Goal: Ask a question

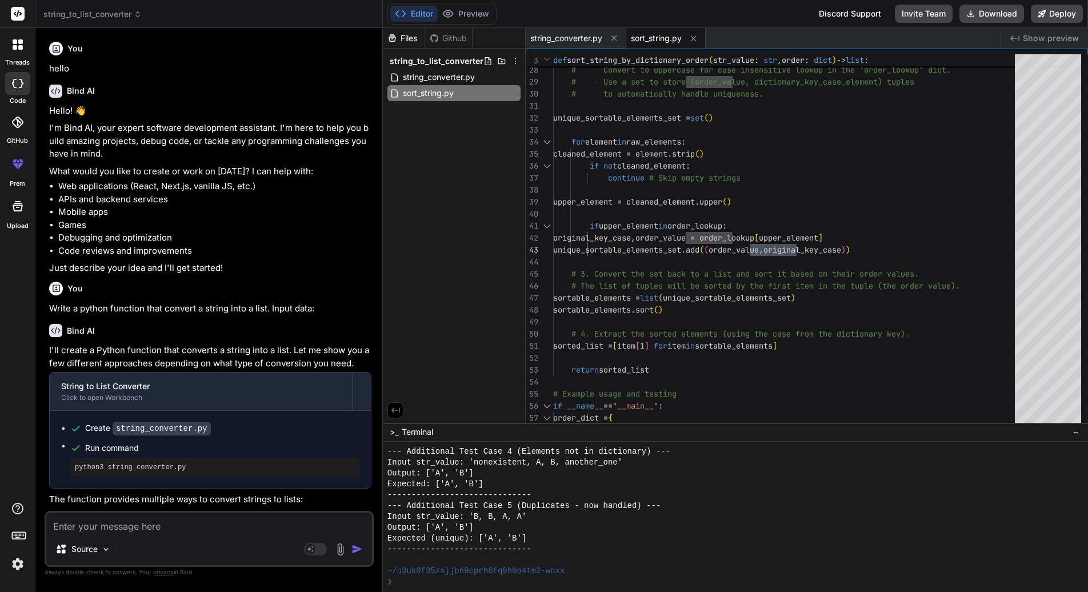
scroll to position [901, 0]
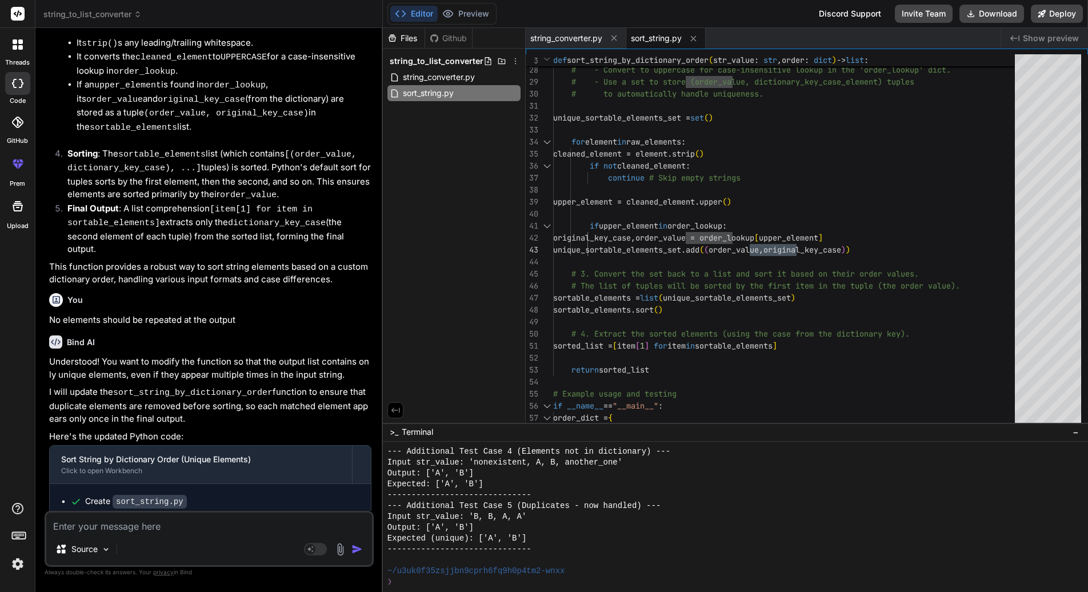
click at [186, 535] on div "Source Agent Mode. When this toggle is activated, AI automatically makes decisi…" at bounding box center [209, 539] width 329 height 56
click at [198, 529] on textarea at bounding box center [209, 522] width 326 height 21
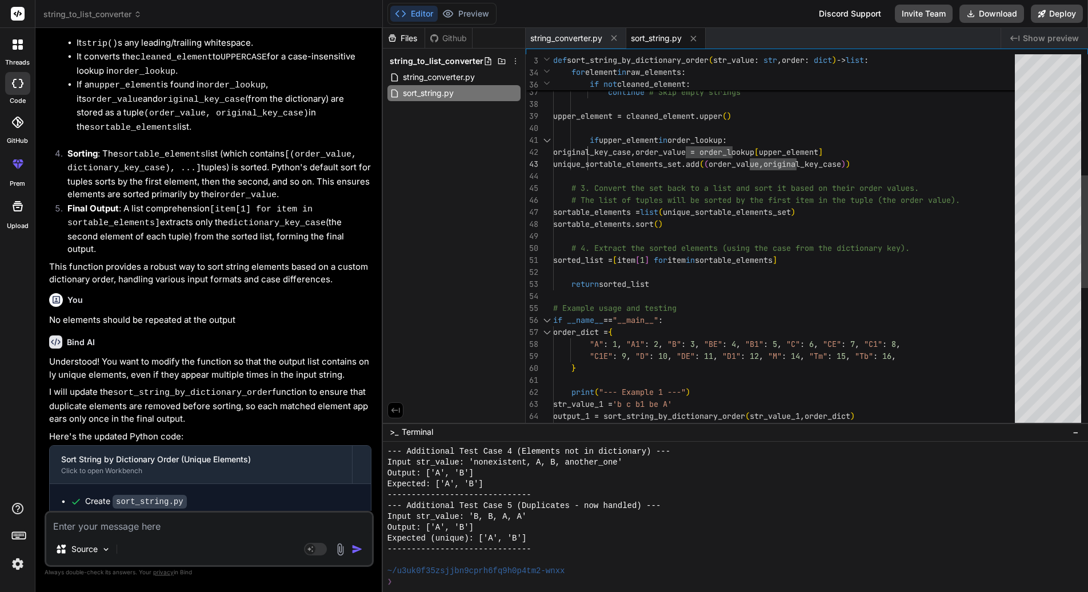
type textarea "C"
type textarea "x"
type textarea "Co"
type textarea "x"
type textarea "Cou"
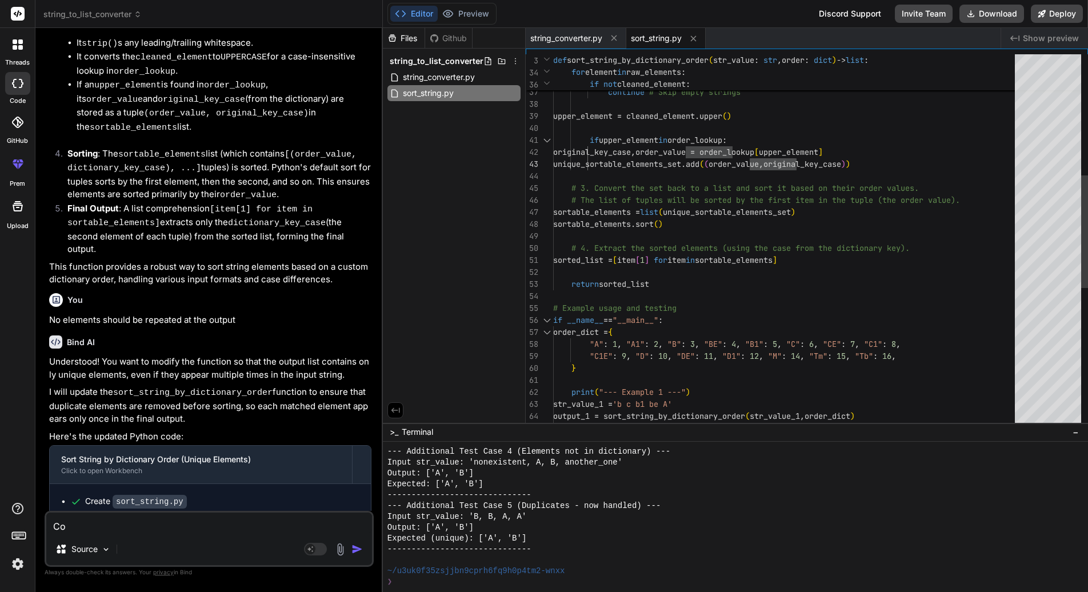
type textarea "x"
type textarea "Coul"
type textarea "x"
type textarea "Could"
type textarea "x"
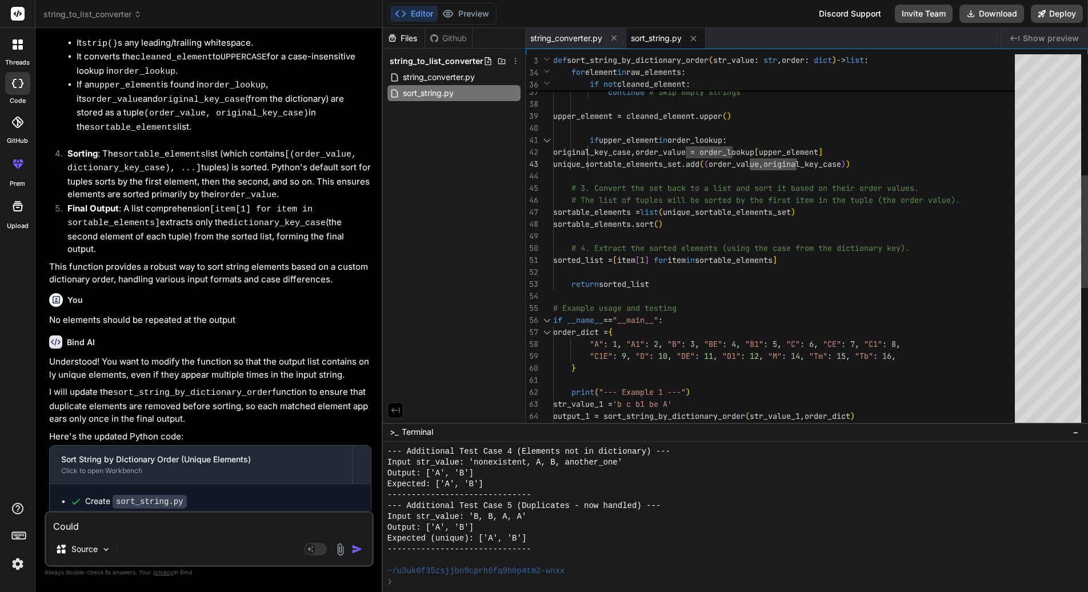
type textarea "Could"
type textarea "x"
type textarea "Could y"
type textarea "x"
type textarea "Could yo"
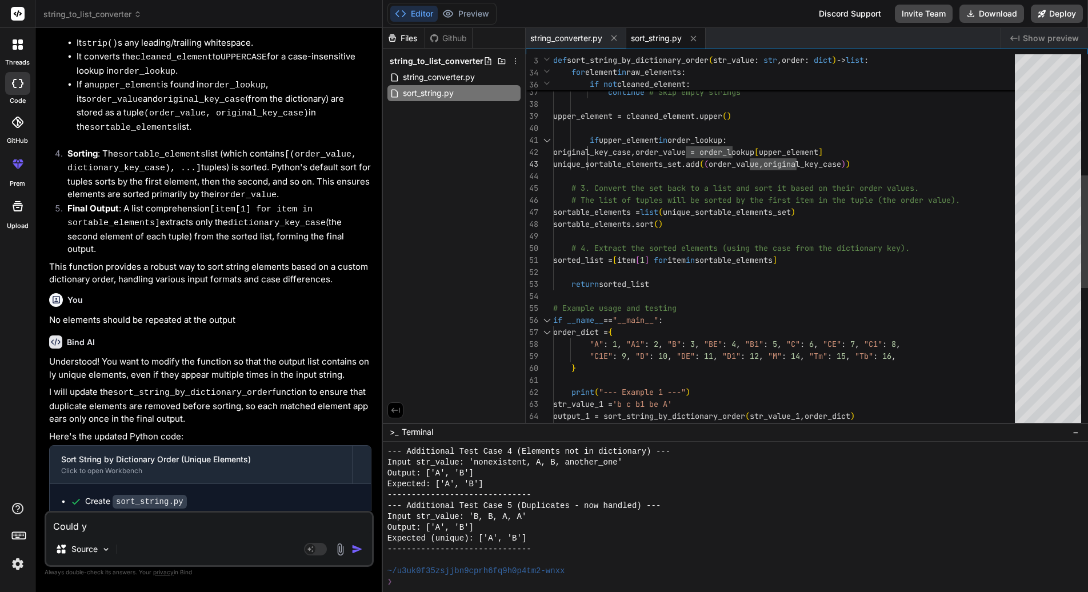
type textarea "x"
type textarea "Could you"
type textarea "x"
type textarea "Could you"
type textarea "x"
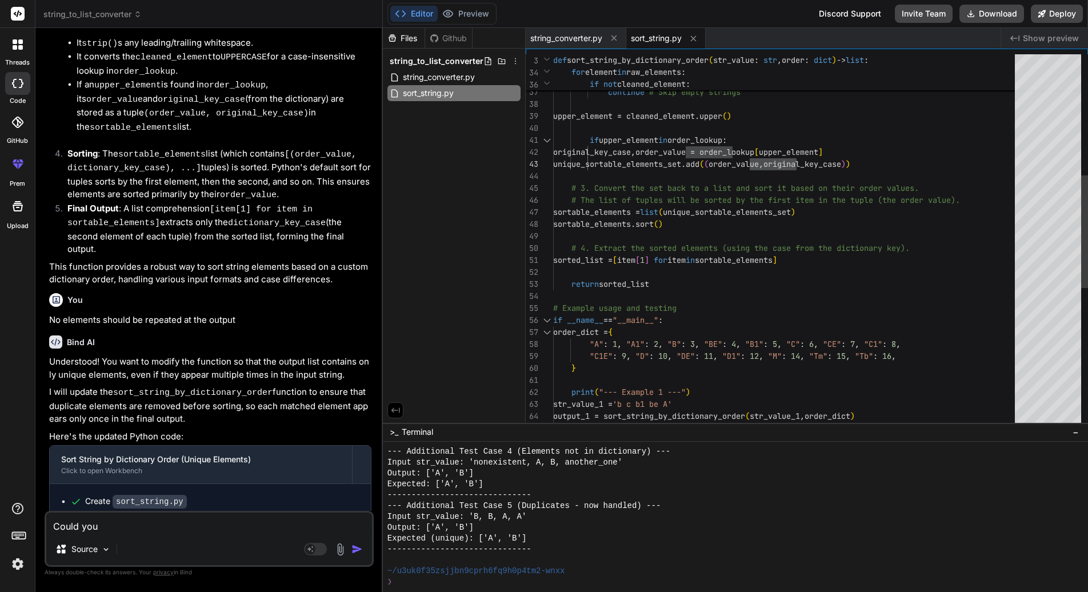
type textarea "Could you e"
type textarea "x"
type textarea "Could you et"
type textarea "x"
type textarea "Could you ets"
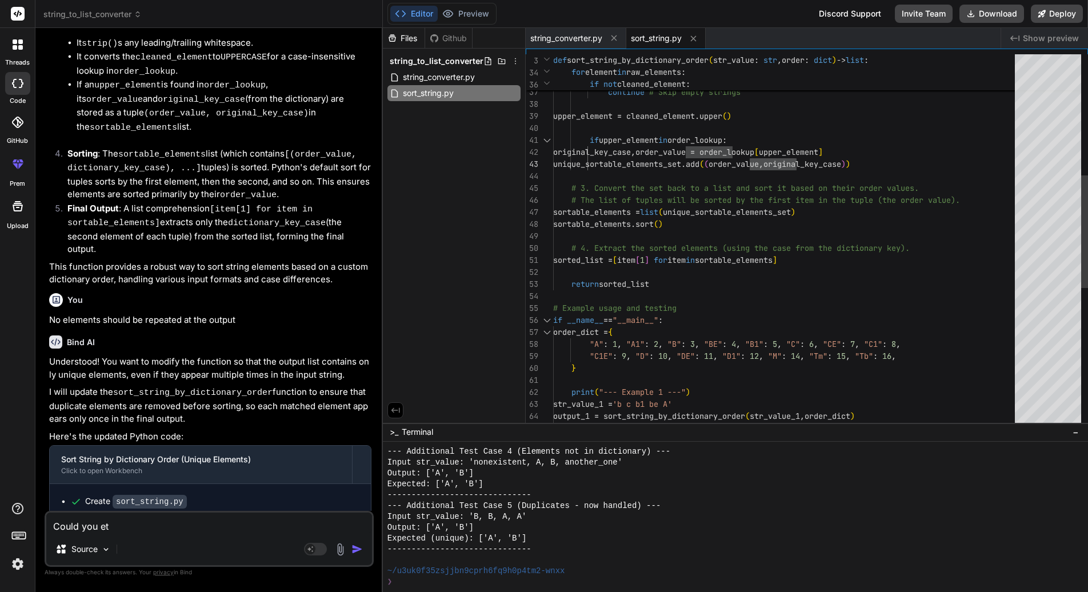
type textarea "x"
type textarea "Could you etst"
type textarea "x"
type textarea "Could you etst"
type textarea "x"
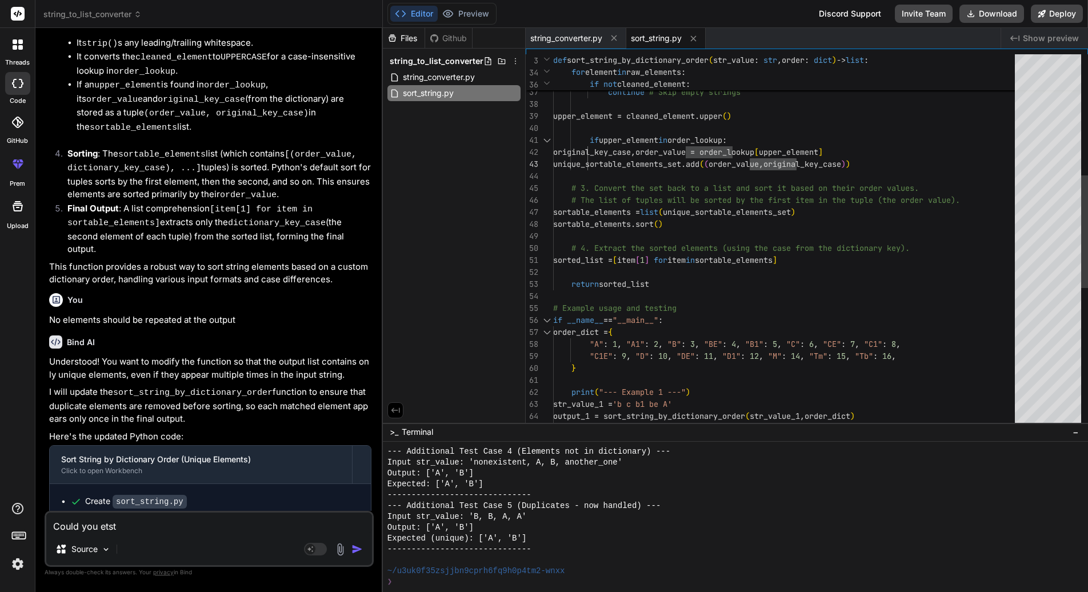
type textarea "Could you etst"
type textarea "x"
type textarea "Could you ets"
type textarea "x"
type textarea "Could you et"
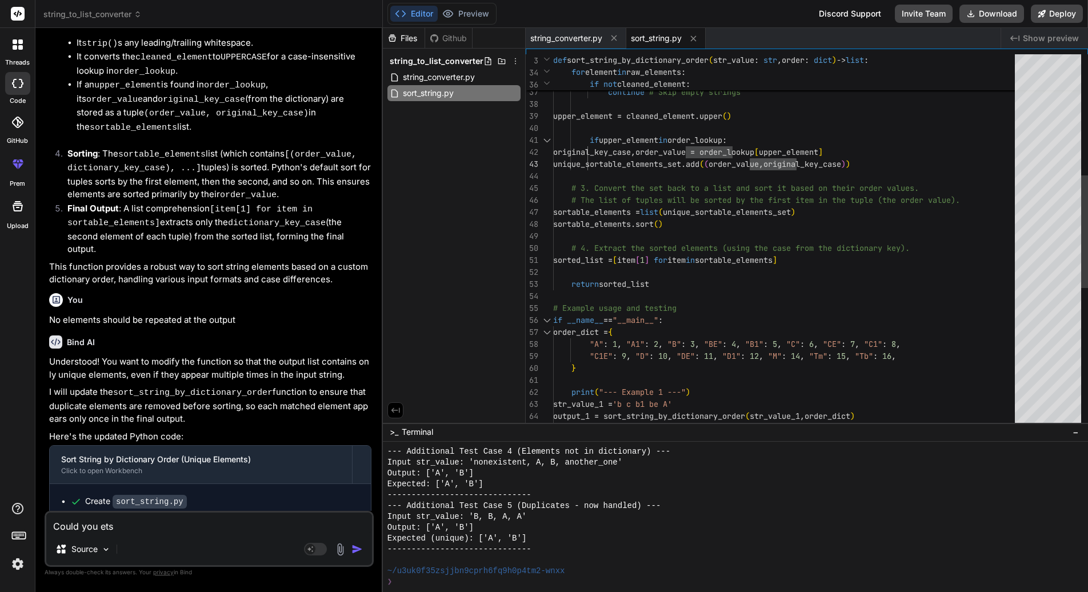
type textarea "x"
type textarea "Could you e"
type textarea "x"
type textarea "Could you"
type textarea "x"
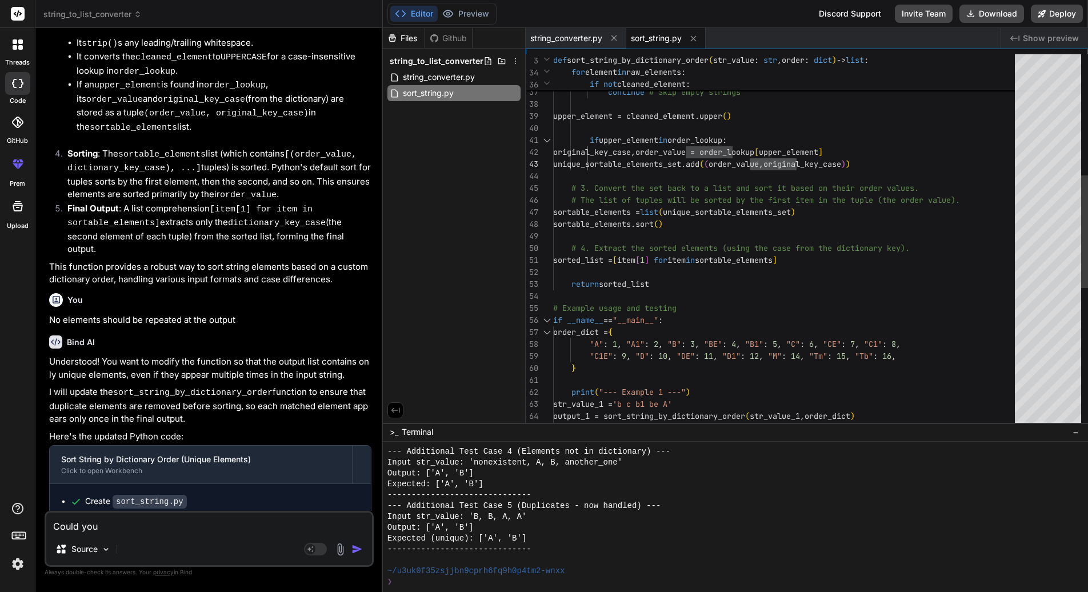
type textarea "Could you t"
type textarea "x"
type textarea "Could you te"
type textarea "x"
type textarea "Could you [PERSON_NAME]"
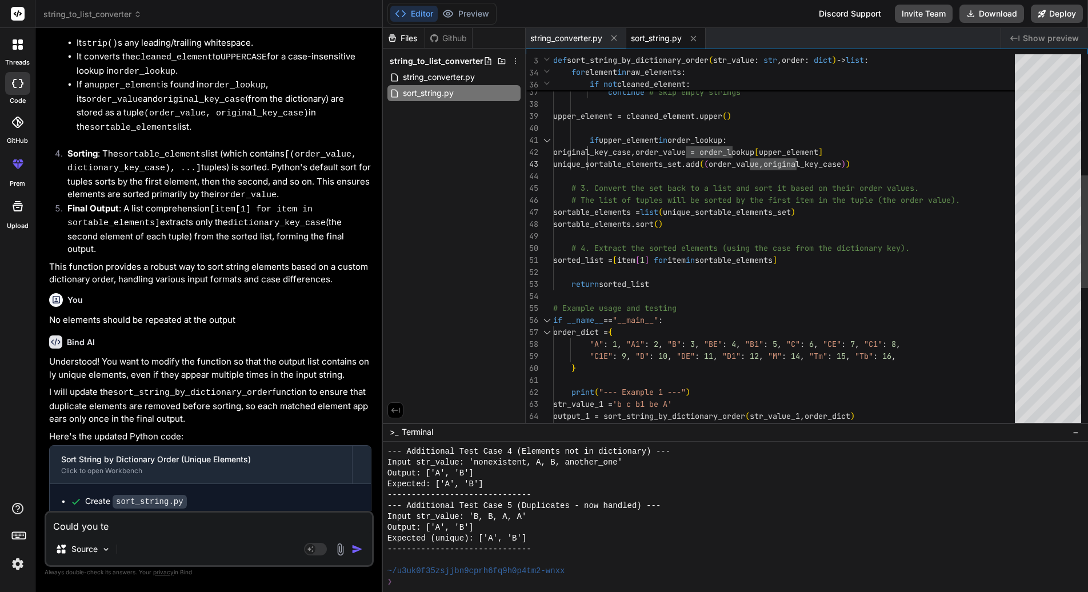
type textarea "x"
type textarea "Could you test"
type textarea "x"
type textarea "Could you test"
type textarea "x"
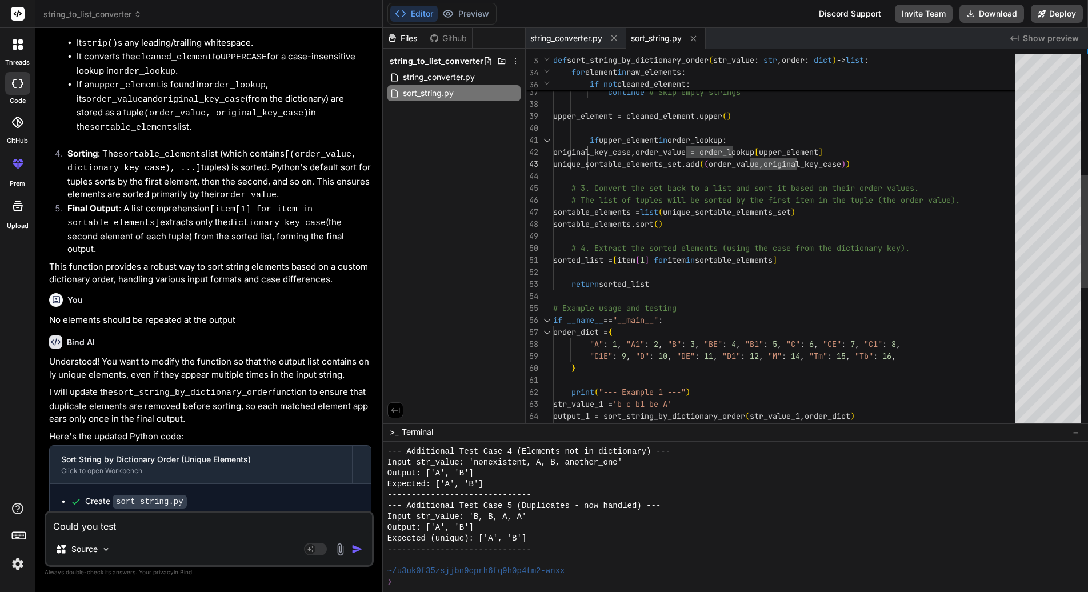
type textarea "Could you test m"
type textarea "x"
type textarea "Could you test my"
type textarea "x"
type textarea "Could you test my"
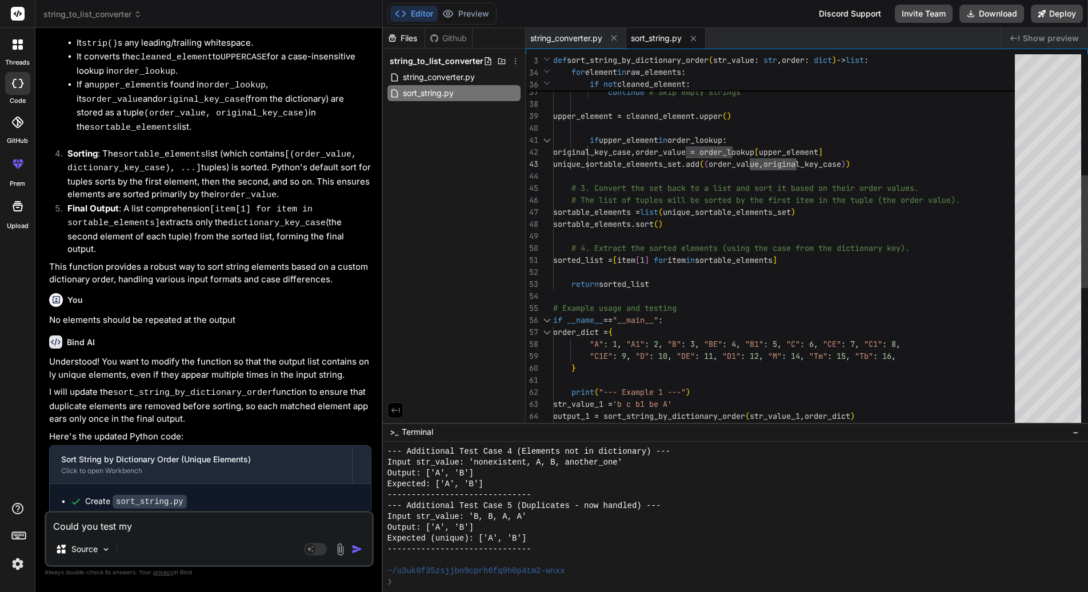
type textarea "x"
type textarea "Could you test my d"
type textarea "x"
type textarea "Could you test my de"
type textarea "x"
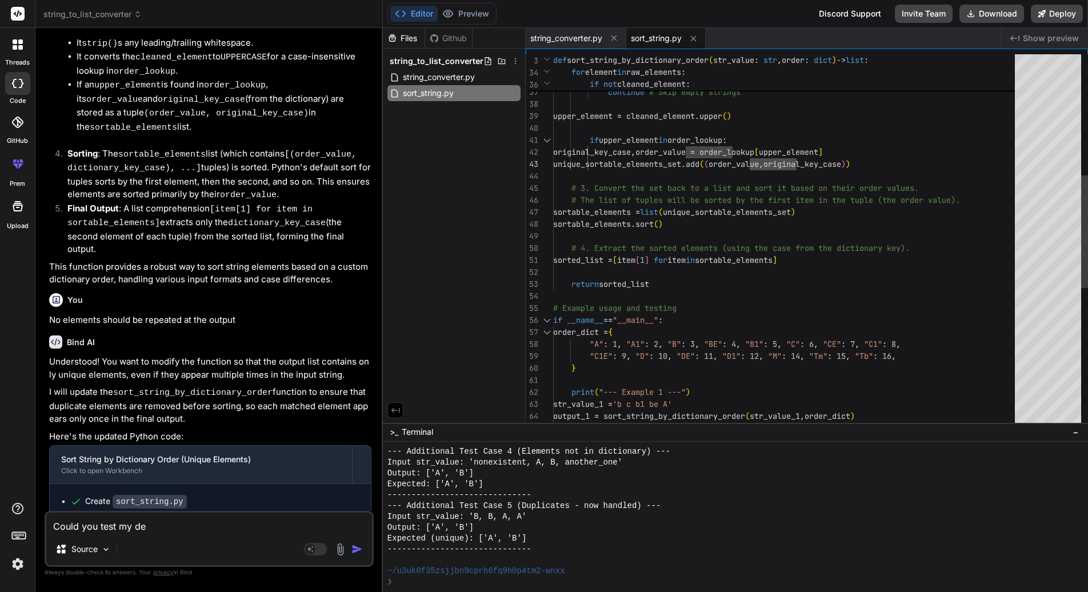
type textarea "Could you test my des"
type textarea "x"
type textarea "Could you test my desi"
type textarea "x"
type textarea "Could you test my des"
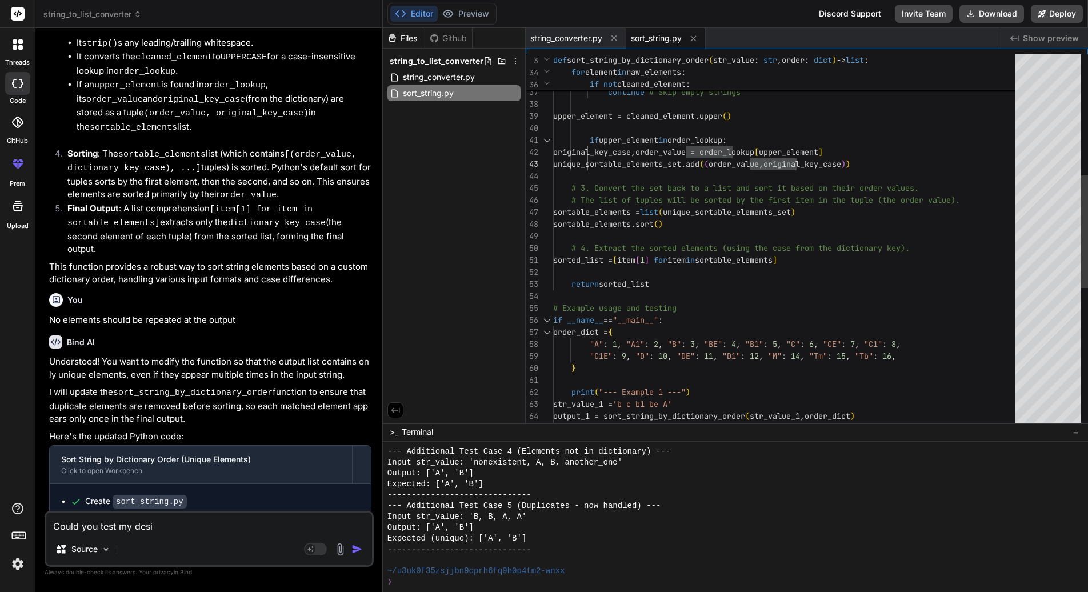
type textarea "x"
type textarea "Could you test my de"
type textarea "x"
type textarea "Could you test my dec"
type textarea "x"
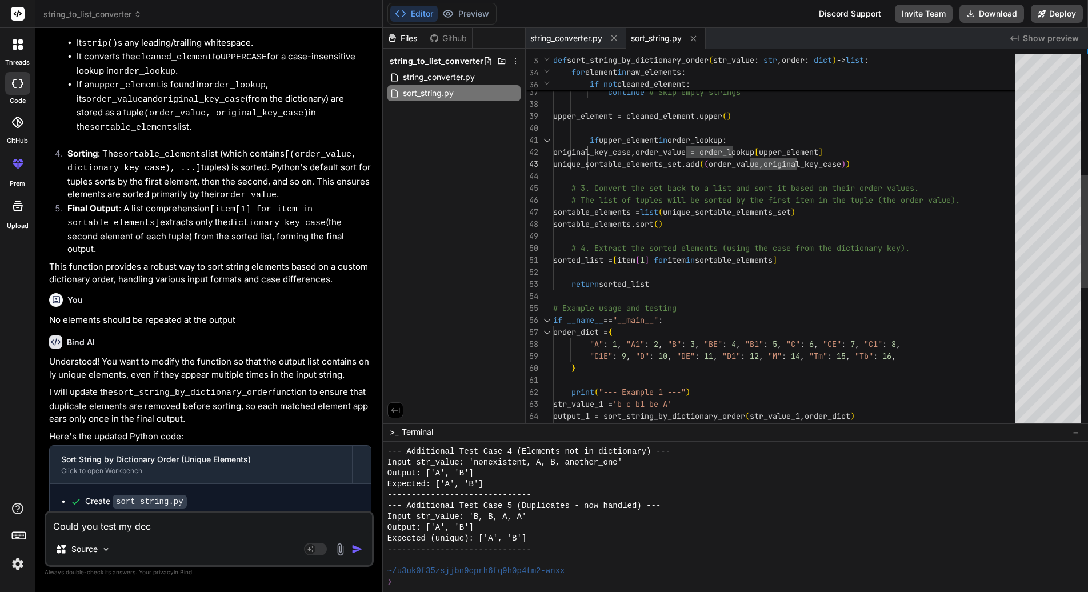
type textarea "Could you test my deci"
type textarea "x"
type textarea "Could you test my decis"
type textarea "x"
type textarea "Could you test my decisio"
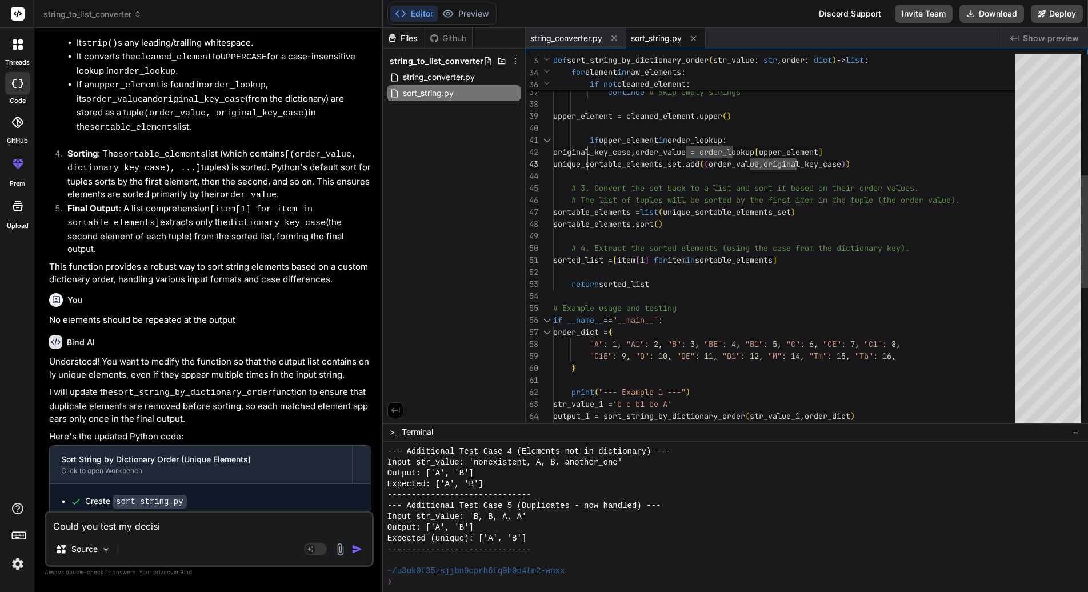
type textarea "x"
type textarea "Could you test my decision"
type textarea "x"
type textarea "Could you test my decision&"
type textarea "x"
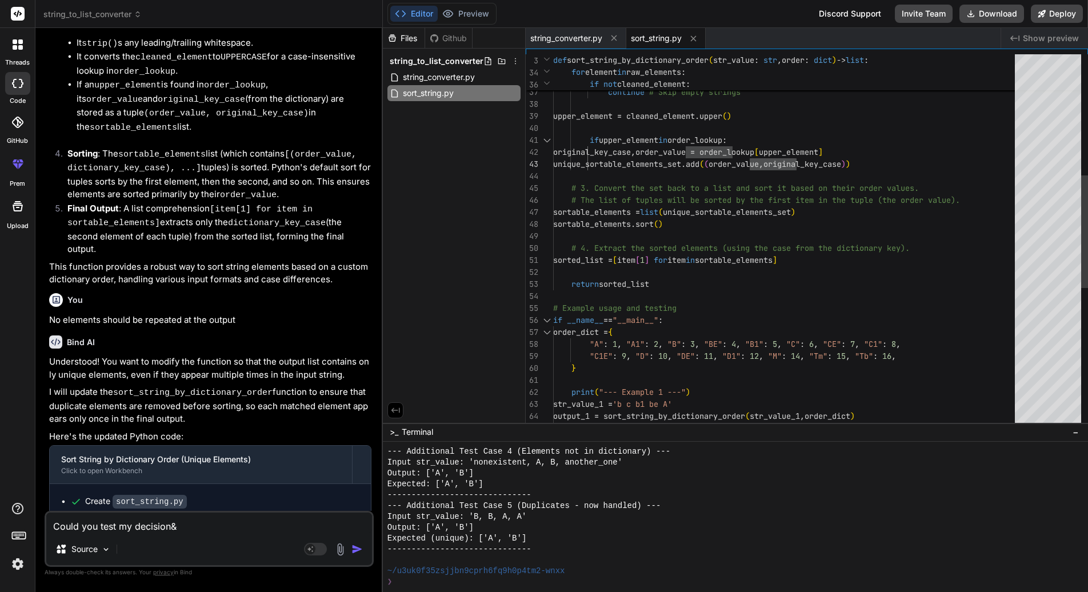
type textarea "Could you test my decision"
type textarea "x"
type textarea "Could you test my decision?"
type textarea "x"
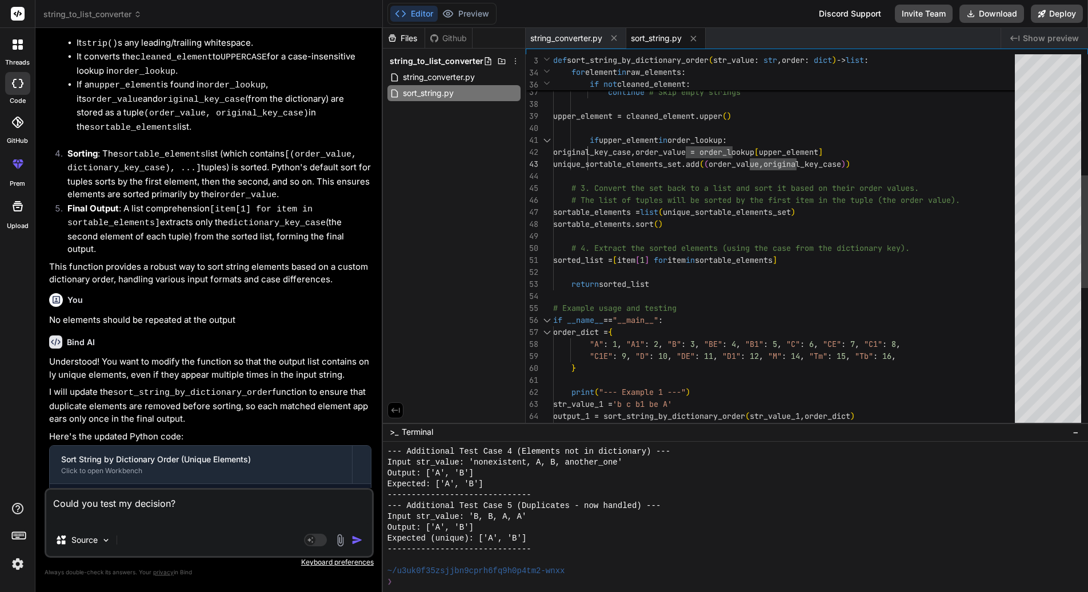
paste textarea "def _split_into_categories(str_value: str) -> Generator[str, None, None]: """ :…"
type textarea "Could you test my decision? def _split_into_categories(str_value: str) -> Gener…"
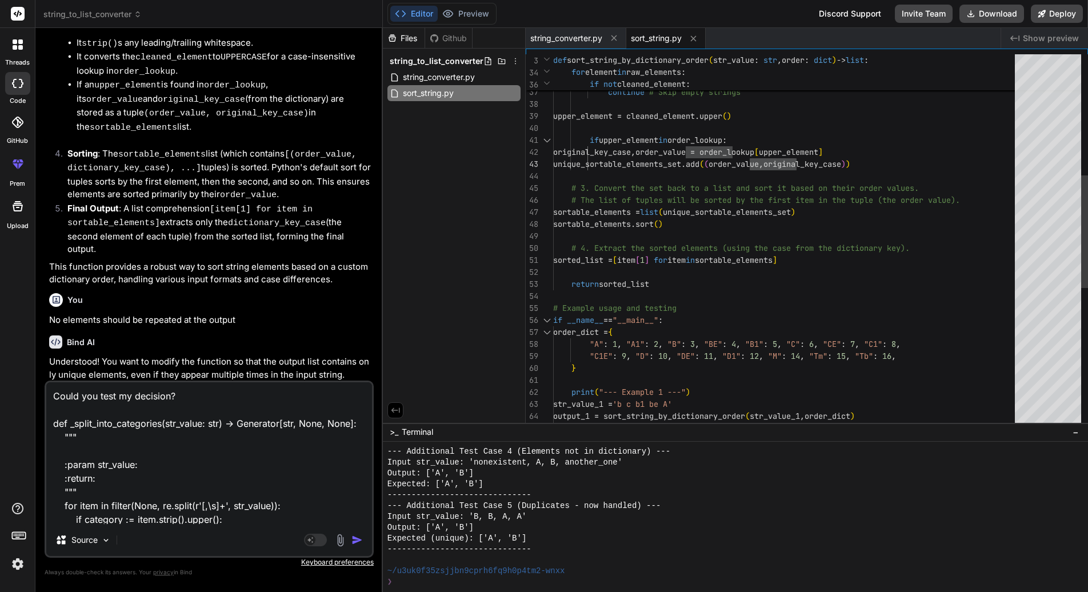
scroll to position [275, 0]
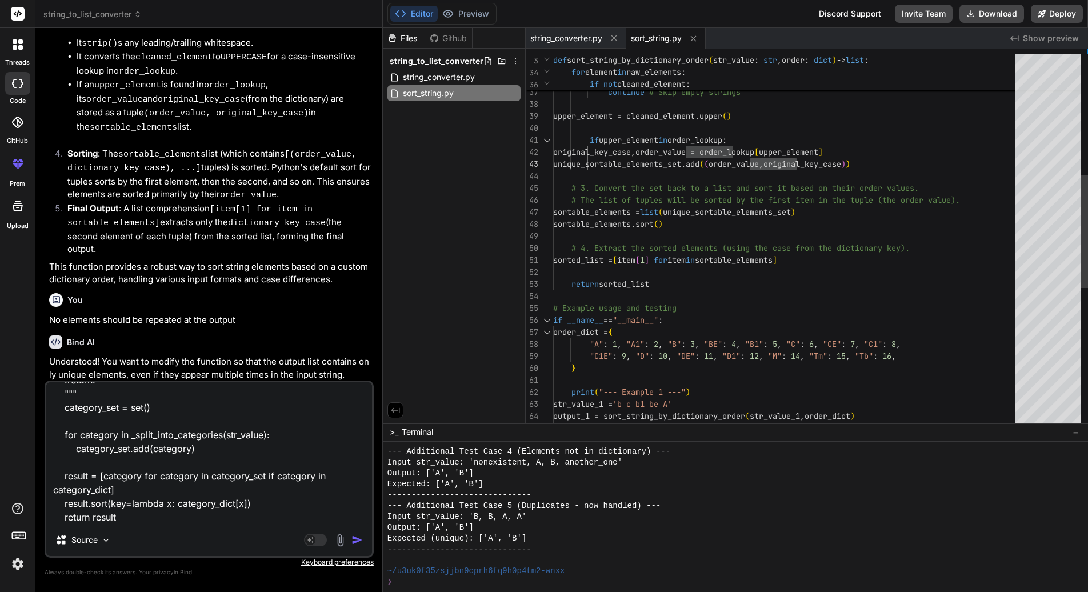
type textarea "x"
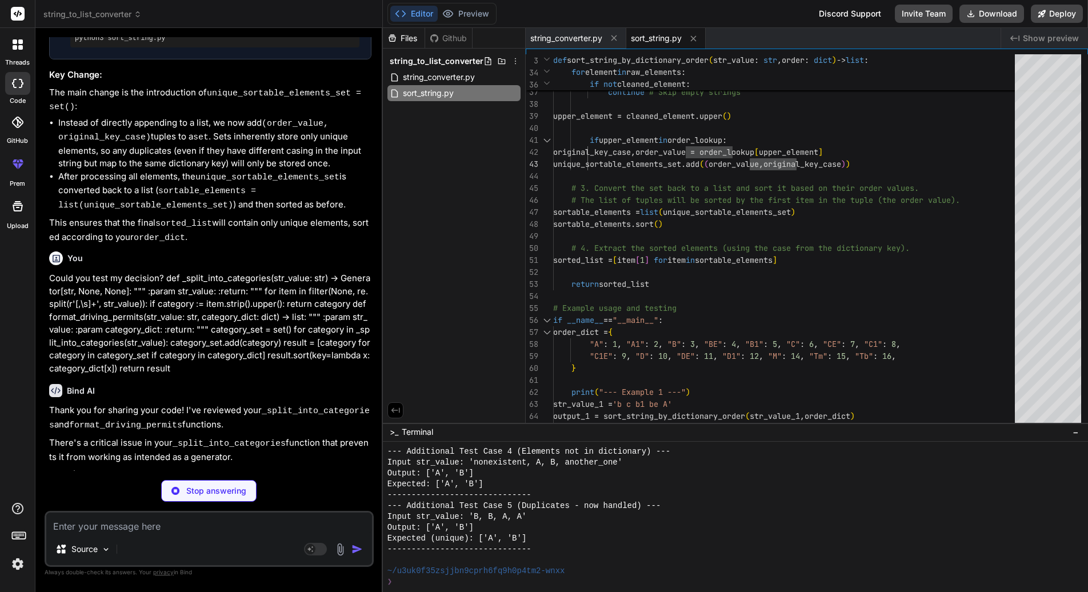
scroll to position [1721, 0]
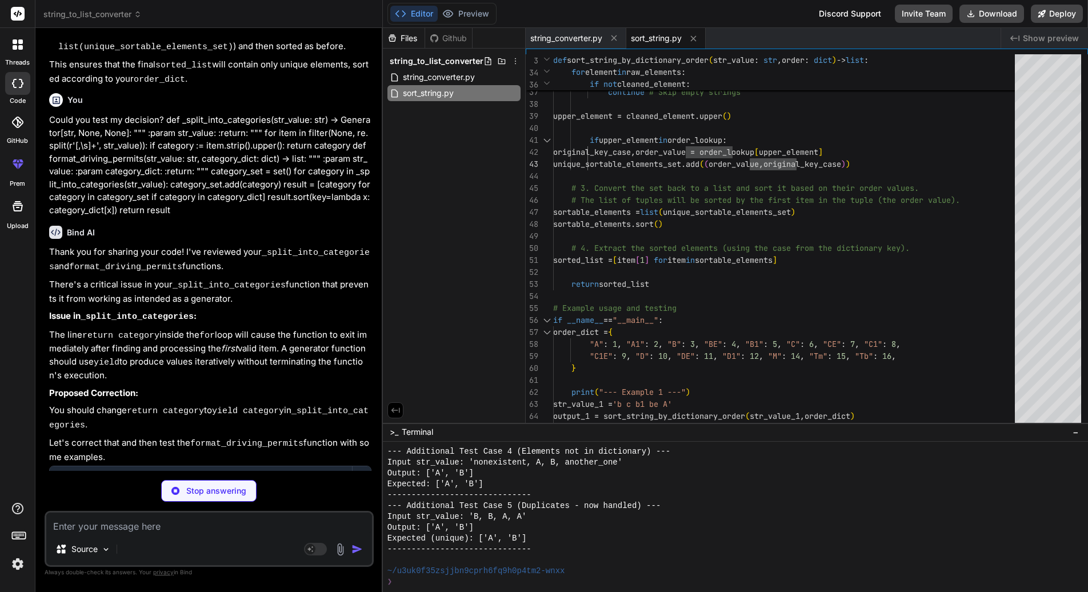
type textarea "x"
type textarea "print(f"Output: {output_6}") print(f"Expected: []") print("-" * 30)"
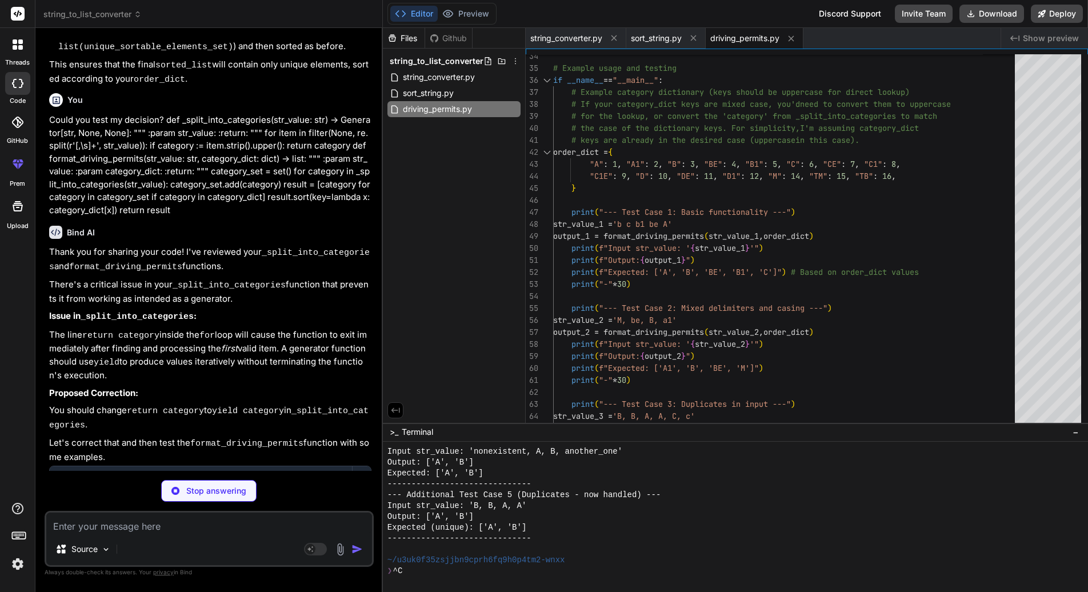
type textarea "x"
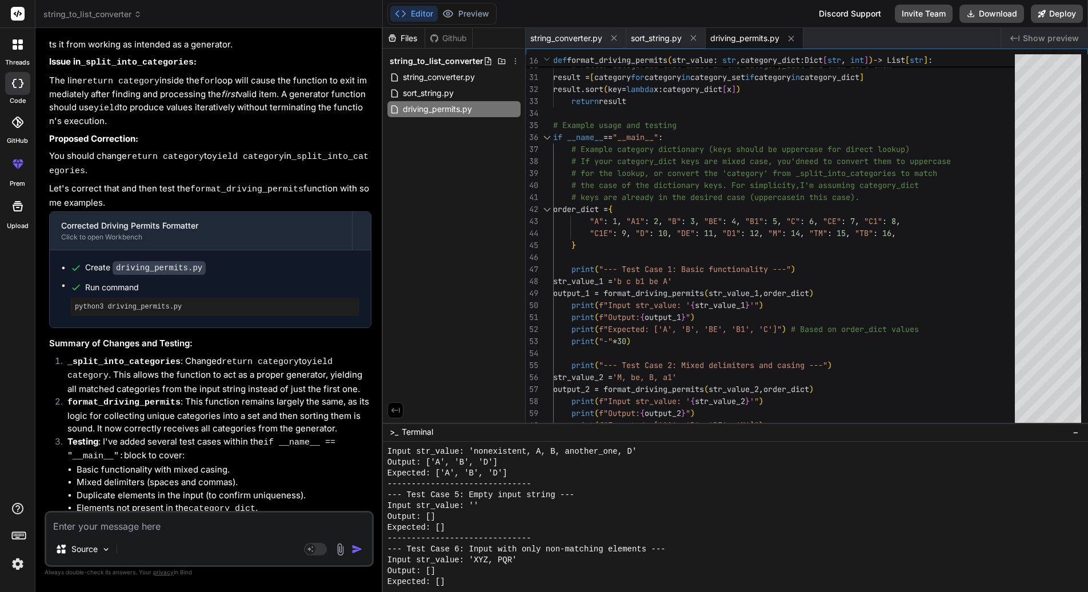
scroll to position [1303, 0]
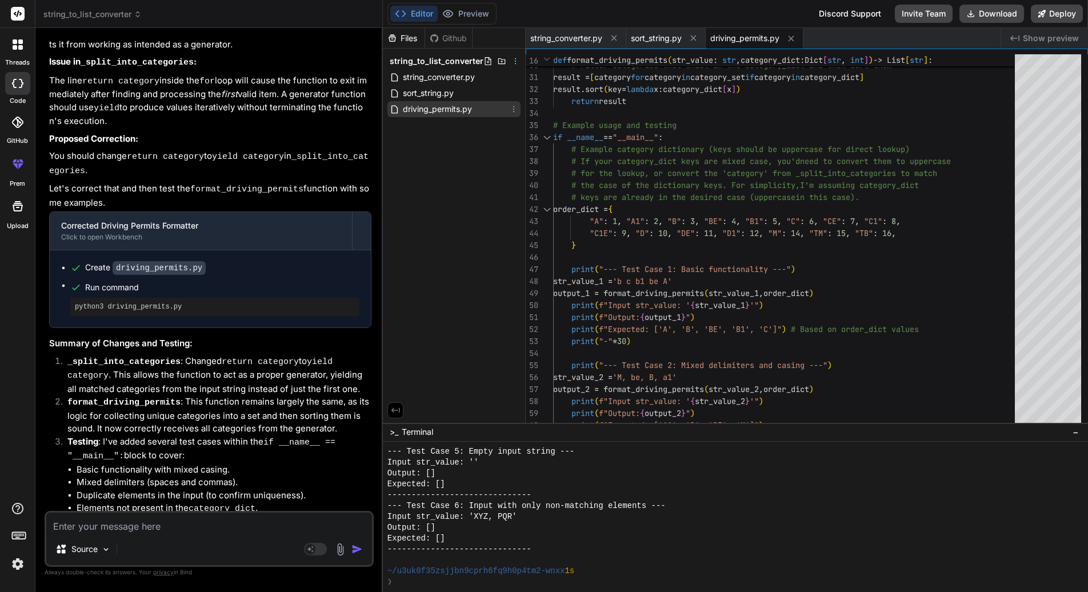
drag, startPoint x: 446, startPoint y: 115, endPoint x: 512, endPoint y: 107, distance: 66.8
click at [512, 107] on icon at bounding box center [513, 109] width 9 height 9
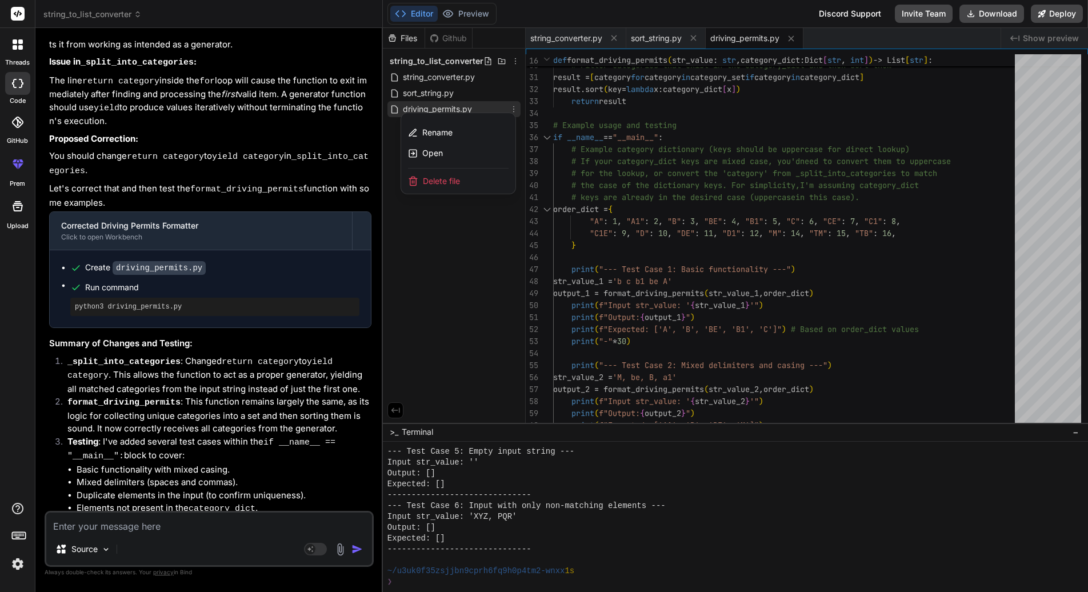
click at [479, 281] on div at bounding box center [735, 310] width 705 height 564
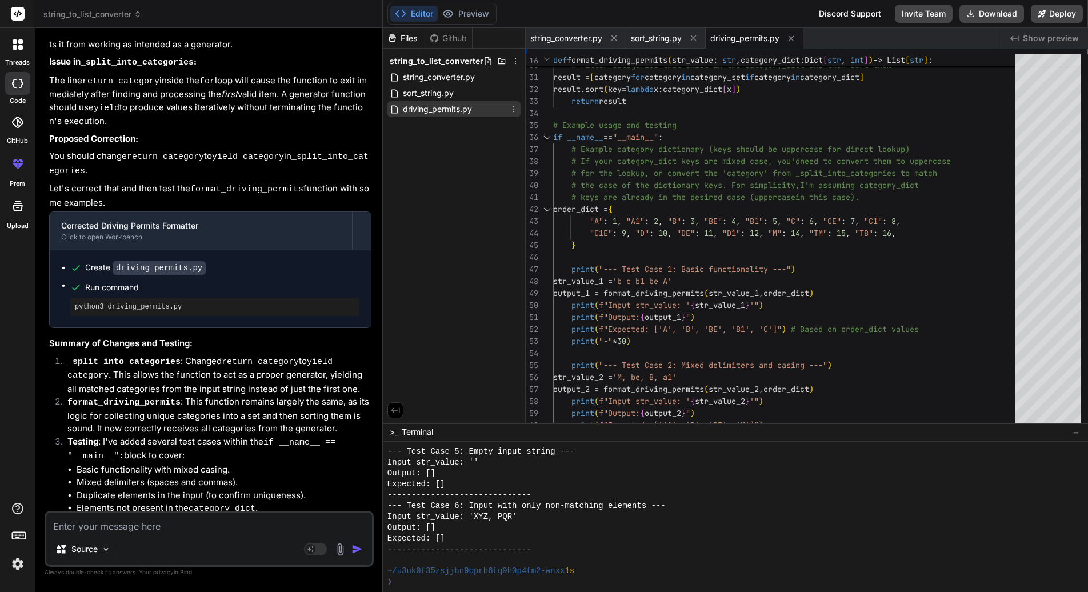
click at [311, 14] on div "string_to_list_converter" at bounding box center [208, 14] width 331 height 11
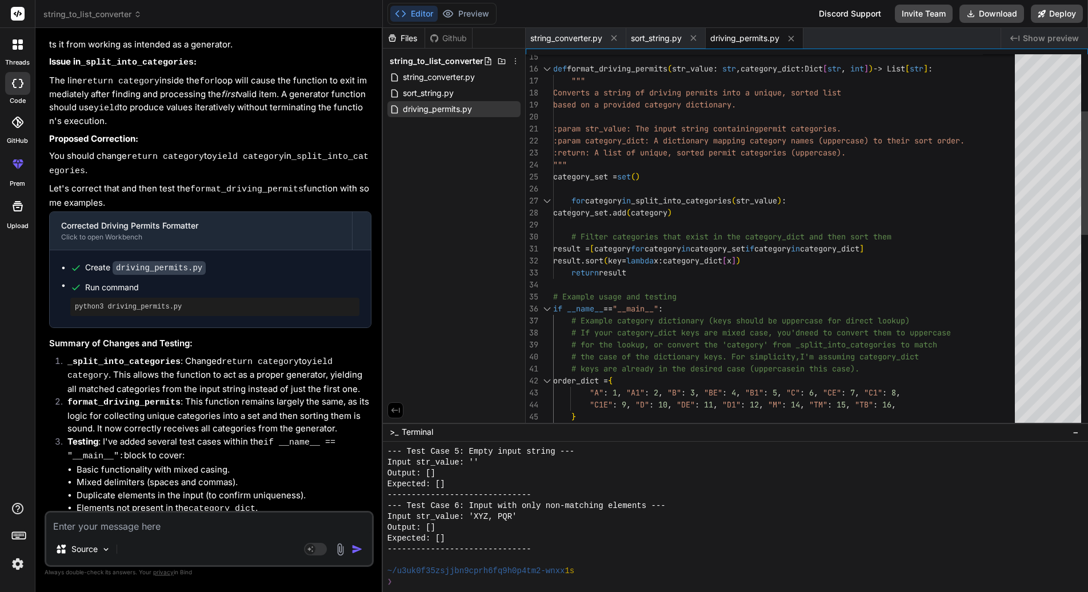
scroll to position [0, 0]
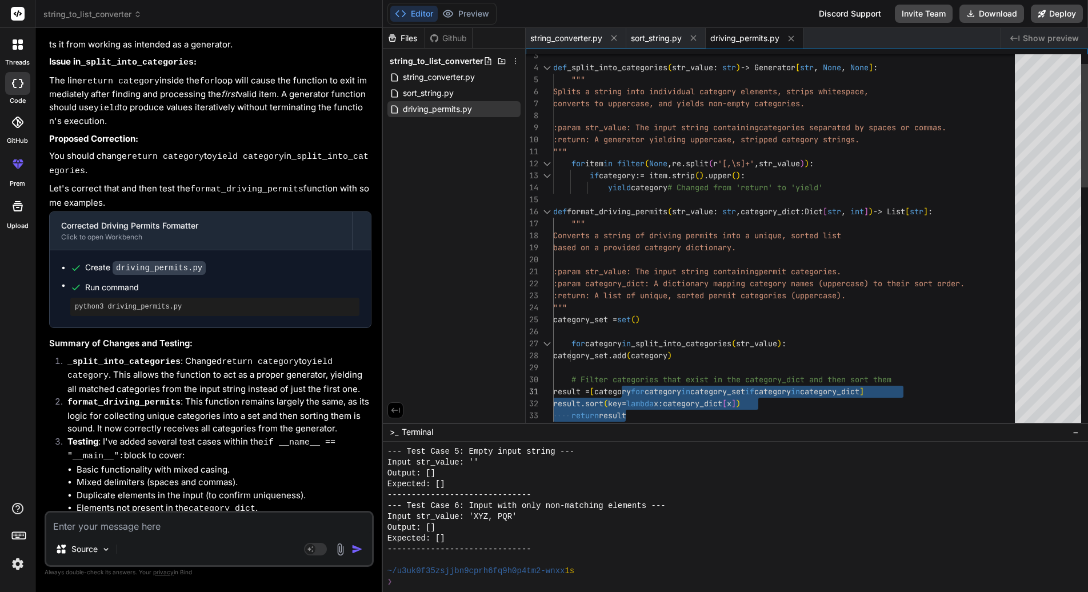
drag, startPoint x: 639, startPoint y: 270, endPoint x: 626, endPoint y: 249, distance: 25.7
click at [626, 249] on div "result.sort ( key= lambda x : category_dict [ x ] ) # Filter categories that ex…" at bounding box center [787, 590] width 468 height 1128
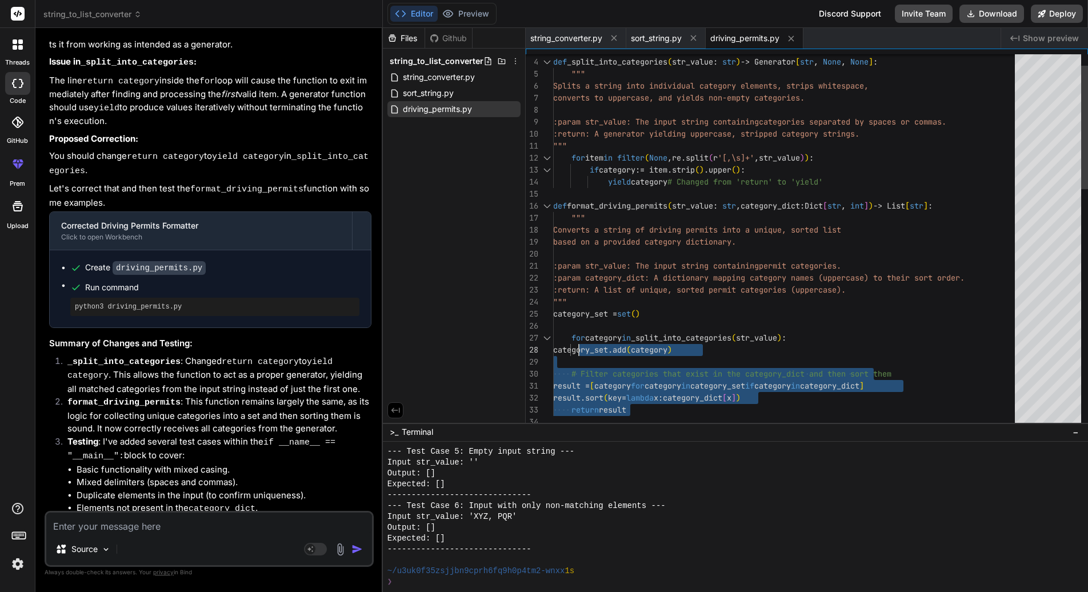
drag, startPoint x: 641, startPoint y: 417, endPoint x: 578, endPoint y: 338, distance: 101.2
click at [578, 338] on div "result.sort ( key= lambda x : category_dict [ x ] ) # Filter categories that ex…" at bounding box center [787, 584] width 468 height 1128
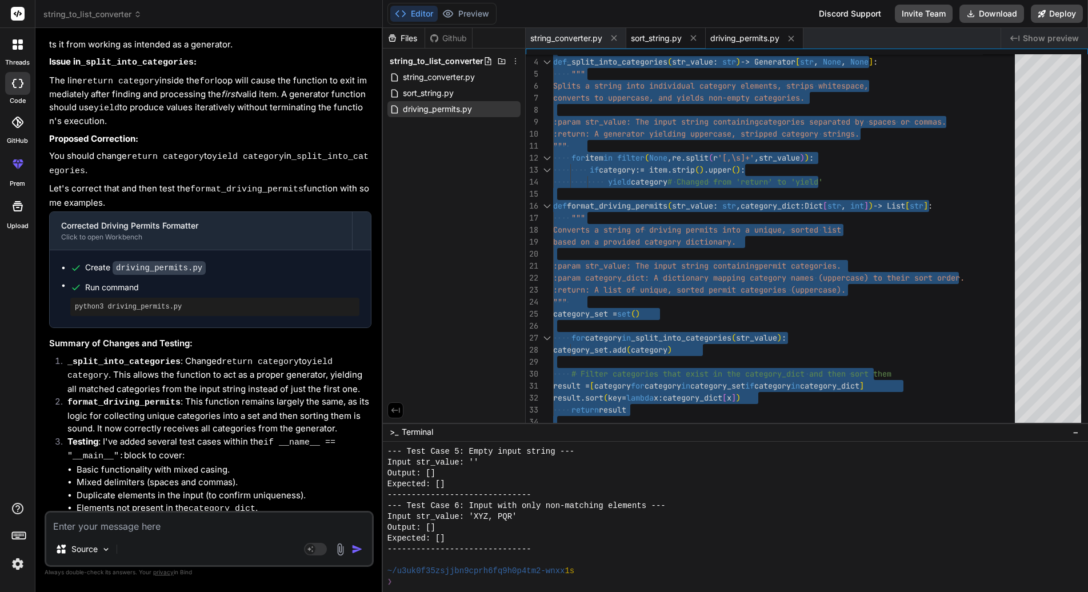
click at [666, 36] on span "sort_string.py" at bounding box center [656, 38] width 51 height 11
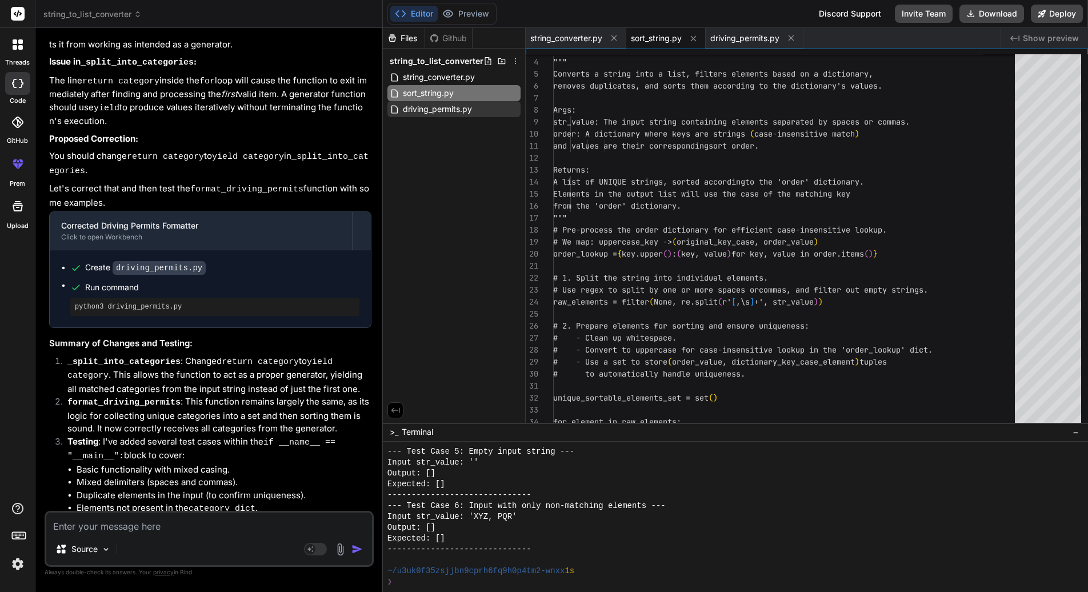
type textarea "print(f"Expected (unique): ['A', 'B']") print("-" * 30)"
